Goal: Check status

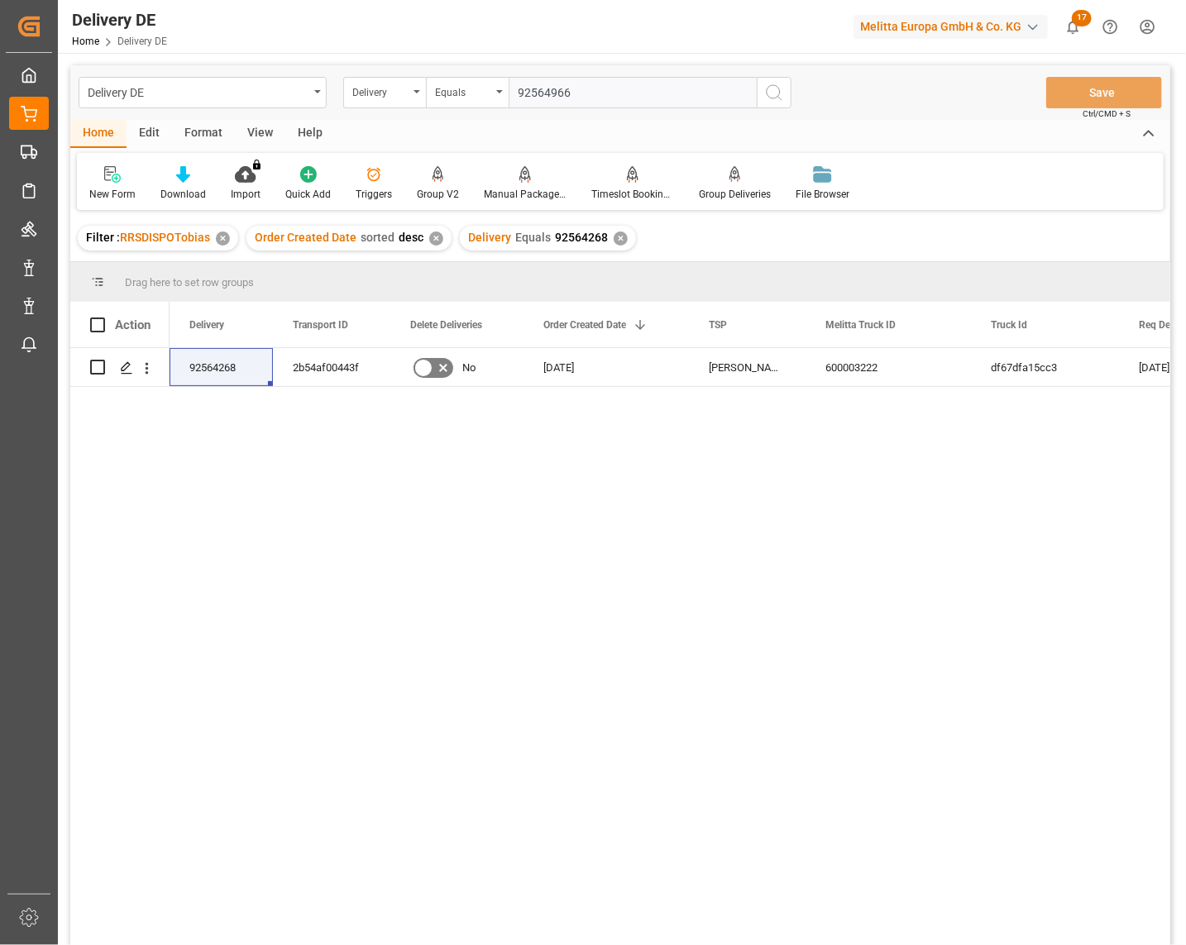
type input "92564966"
click at [782, 97] on icon "search button" at bounding box center [774, 93] width 20 height 20
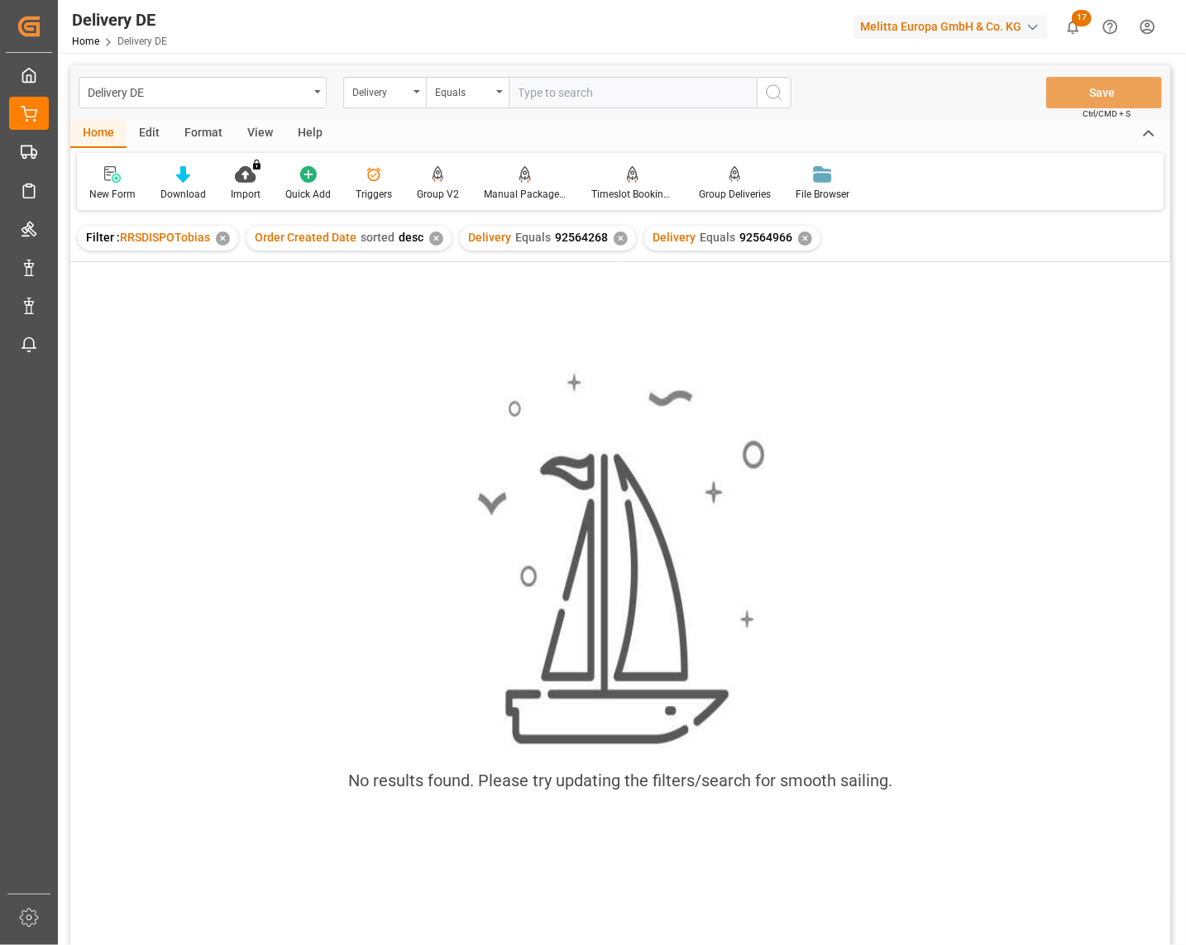
click at [621, 237] on div "✕" at bounding box center [621, 239] width 14 height 14
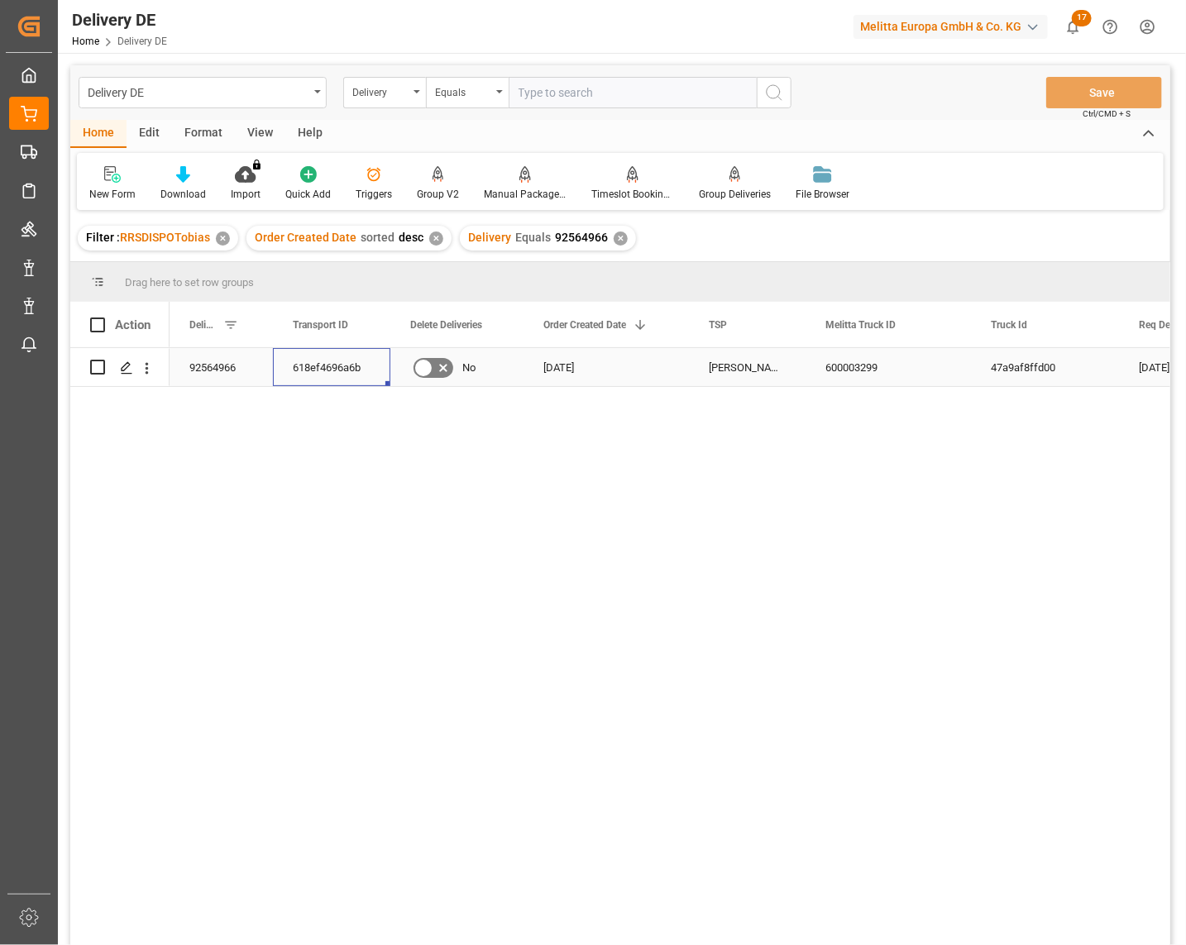
click at [327, 370] on div "618ef4696a6b" at bounding box center [331, 367] width 117 height 38
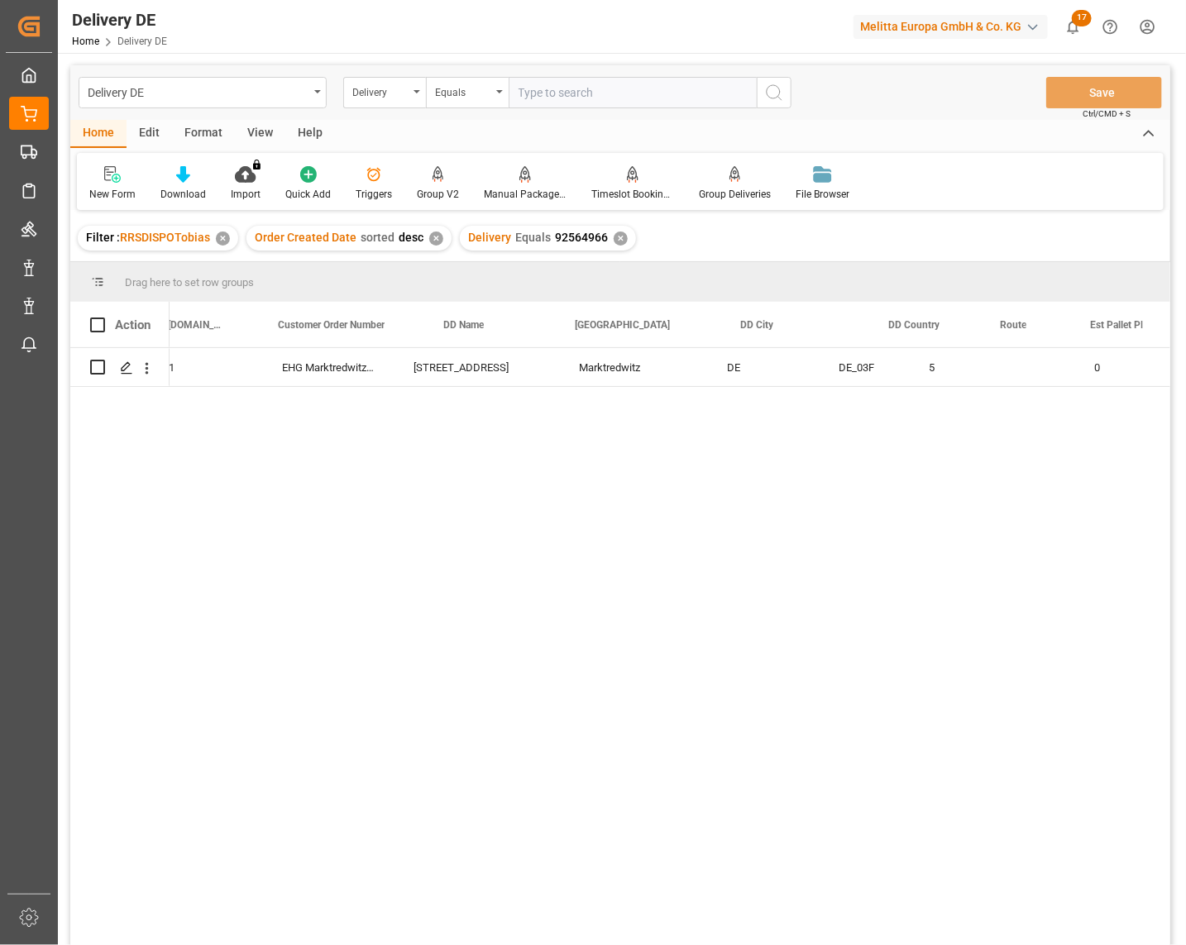
scroll to position [0, 1286]
